Goal: Information Seeking & Learning: Learn about a topic

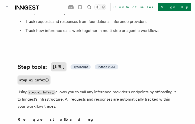
scroll to position [197, 0]
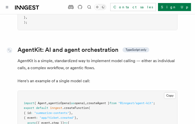
scroll to position [1510, 0]
